Goal: Information Seeking & Learning: Learn about a topic

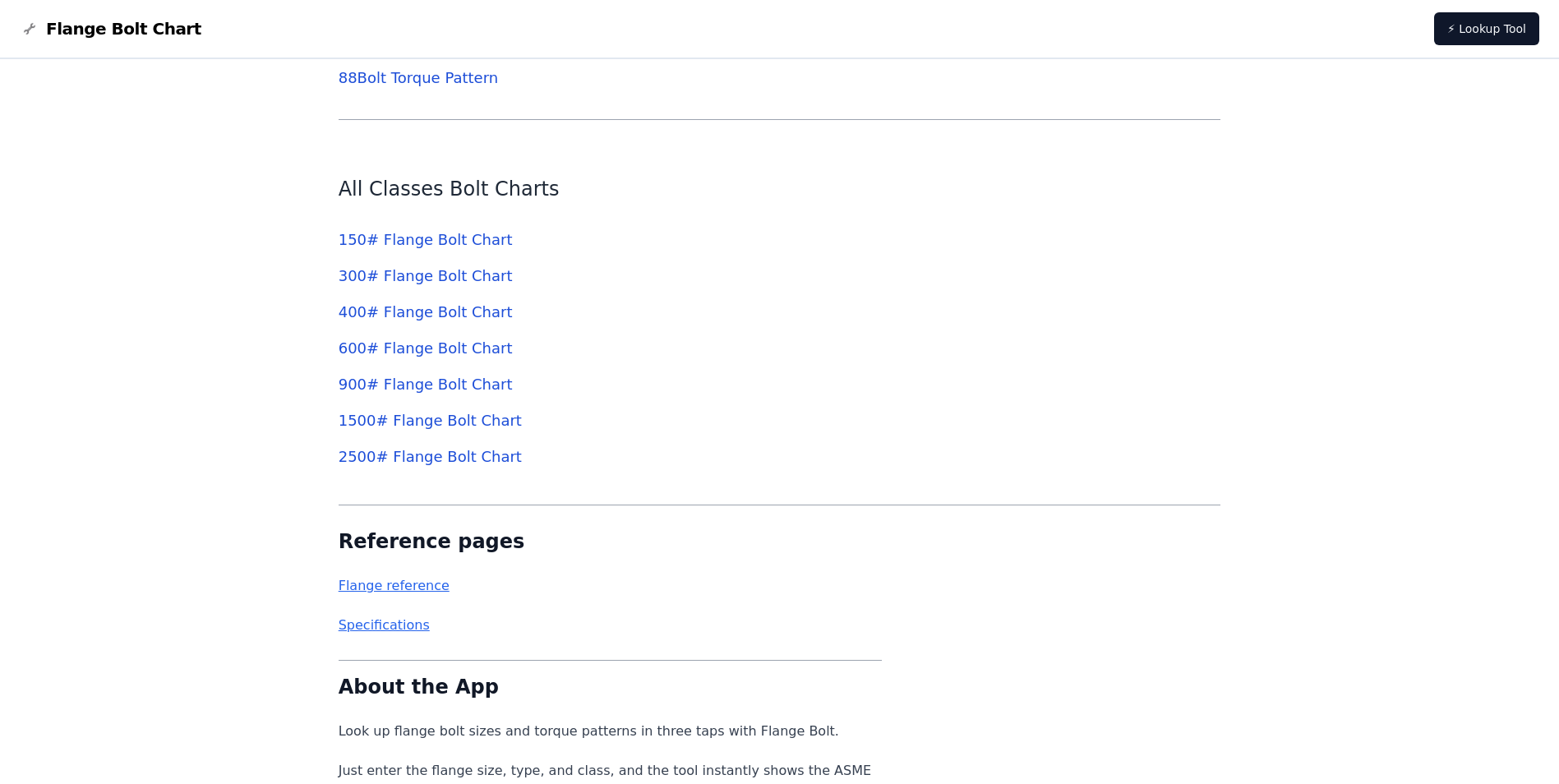
scroll to position [5975, 0]
click at [412, 238] on link "150 # Flange Bolt Chart" at bounding box center [426, 241] width 175 height 17
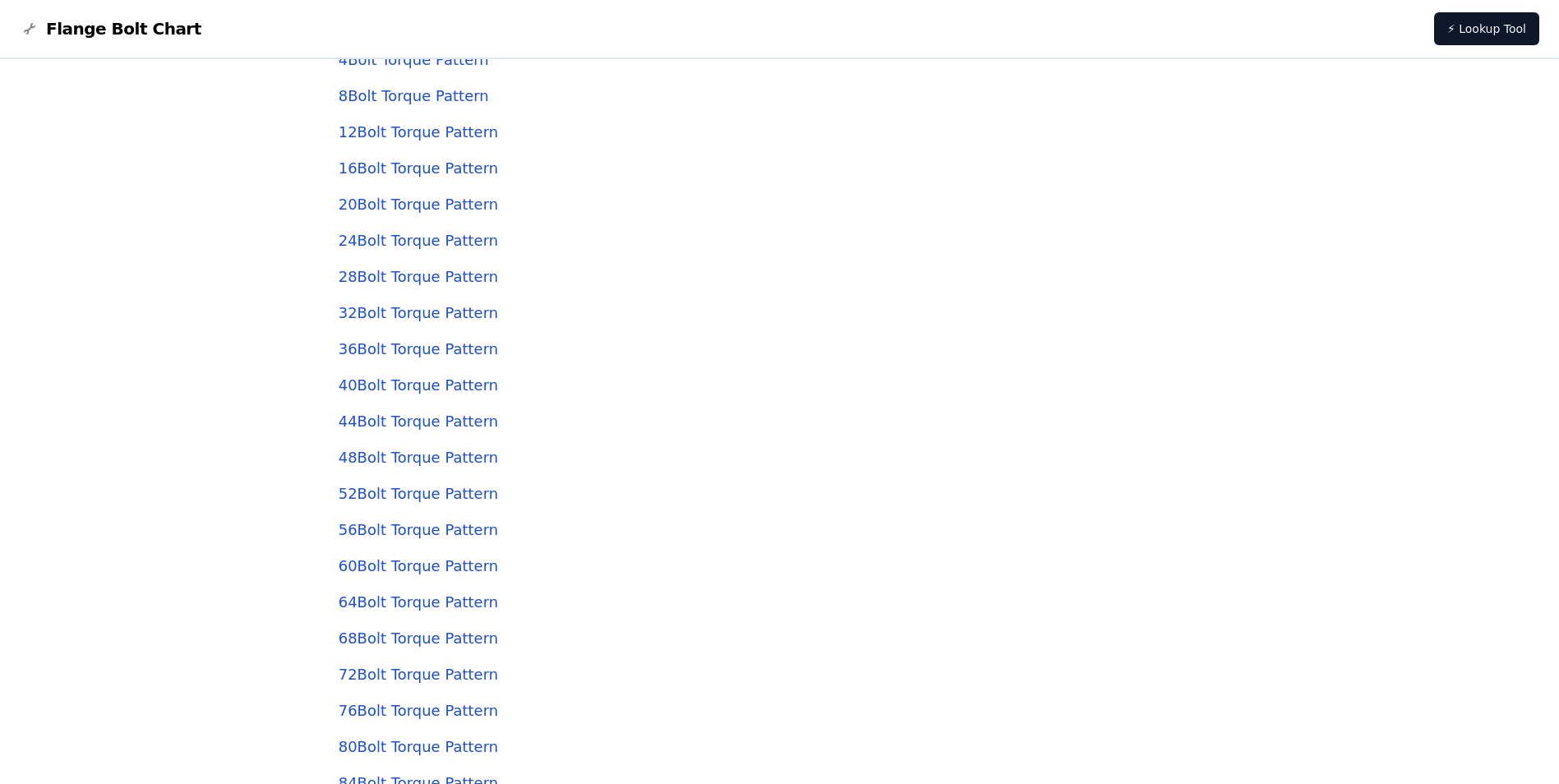
scroll to position [5071, 0]
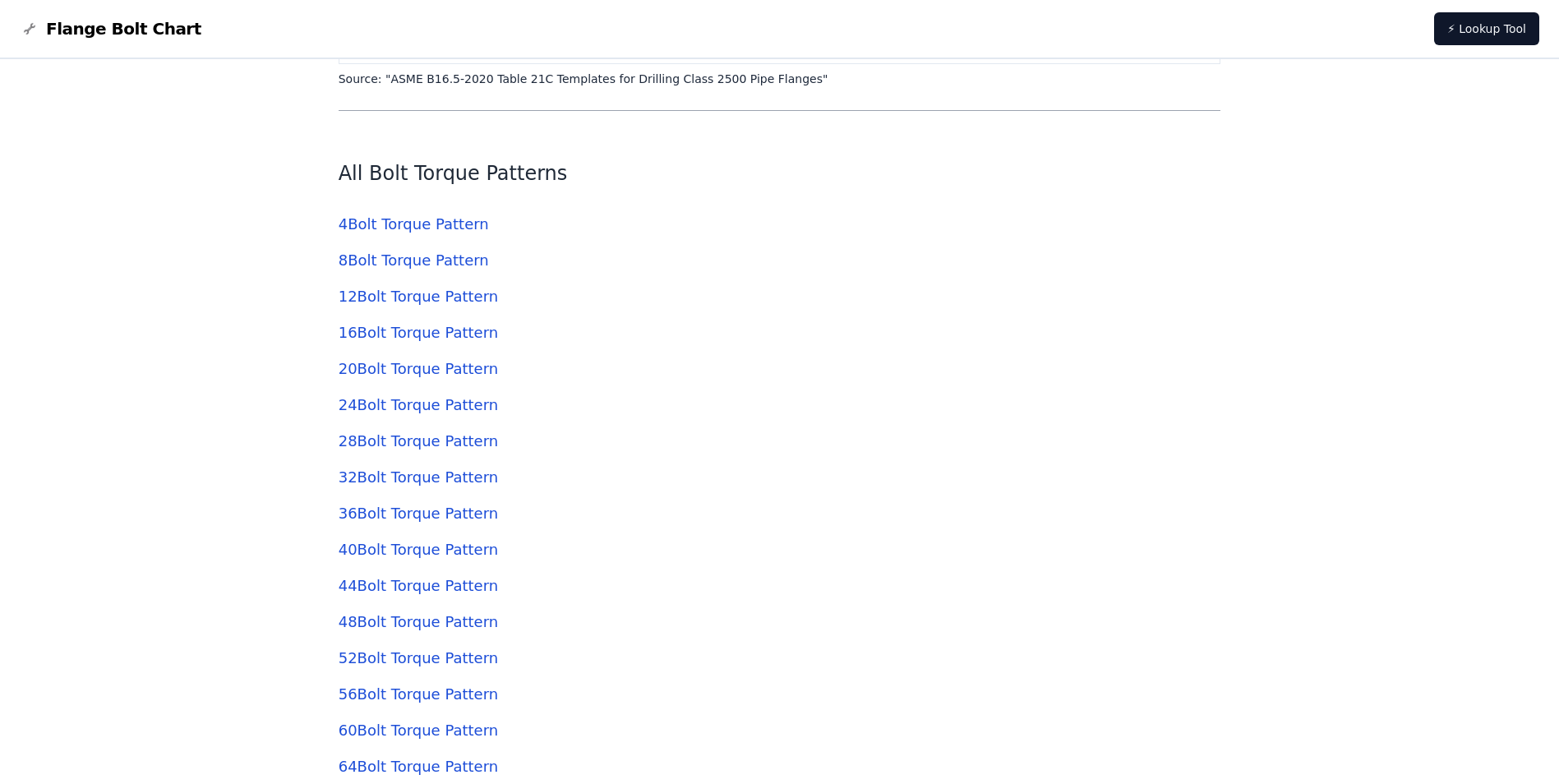
click at [390, 227] on link "4 Bolt Torque Pattern" at bounding box center [414, 224] width 150 height 17
